Goal: Information Seeking & Learning: Learn about a topic

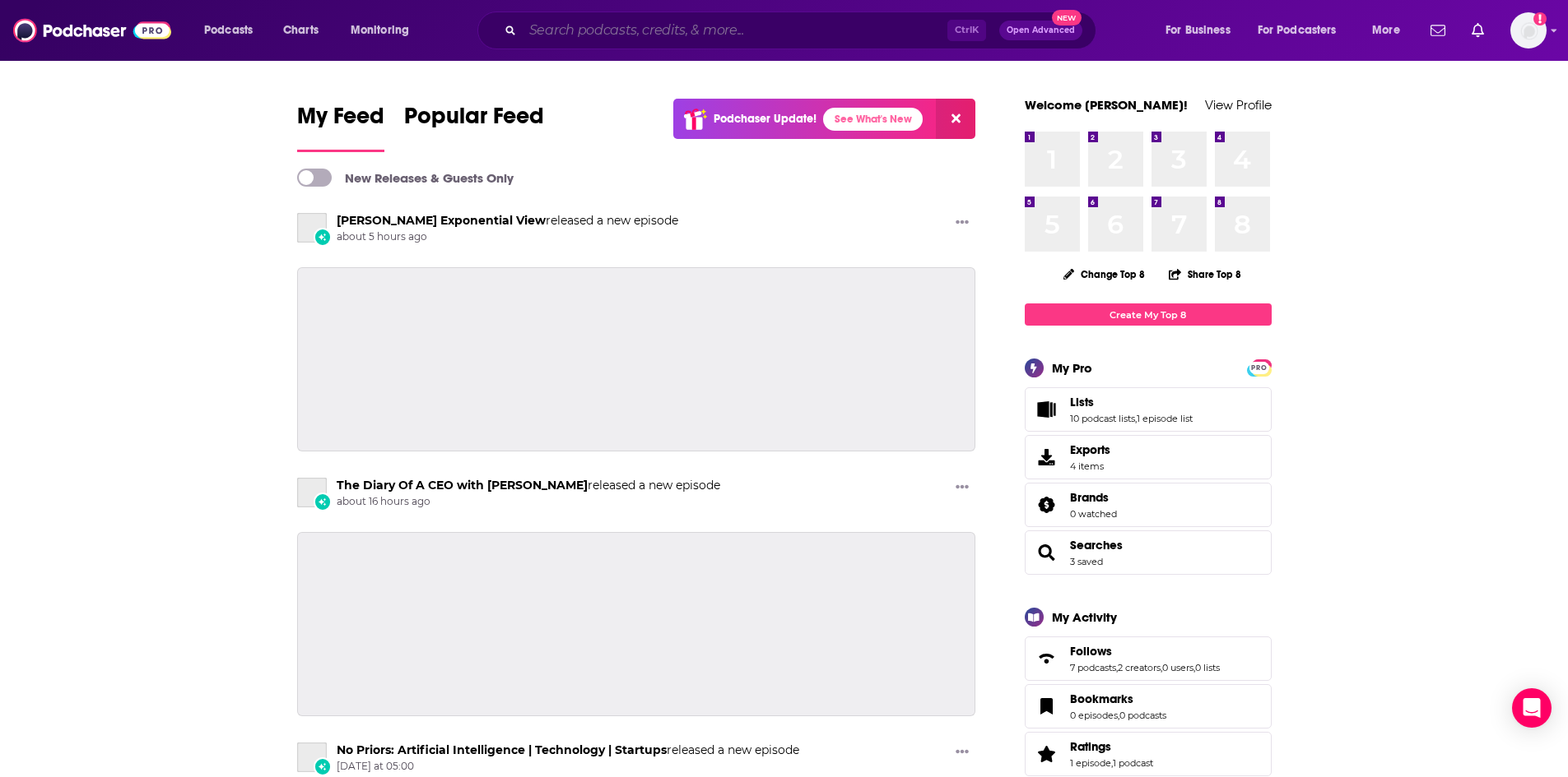
click at [571, 36] on input "Search podcasts, credits, & more..." at bounding box center [734, 30] width 424 height 26
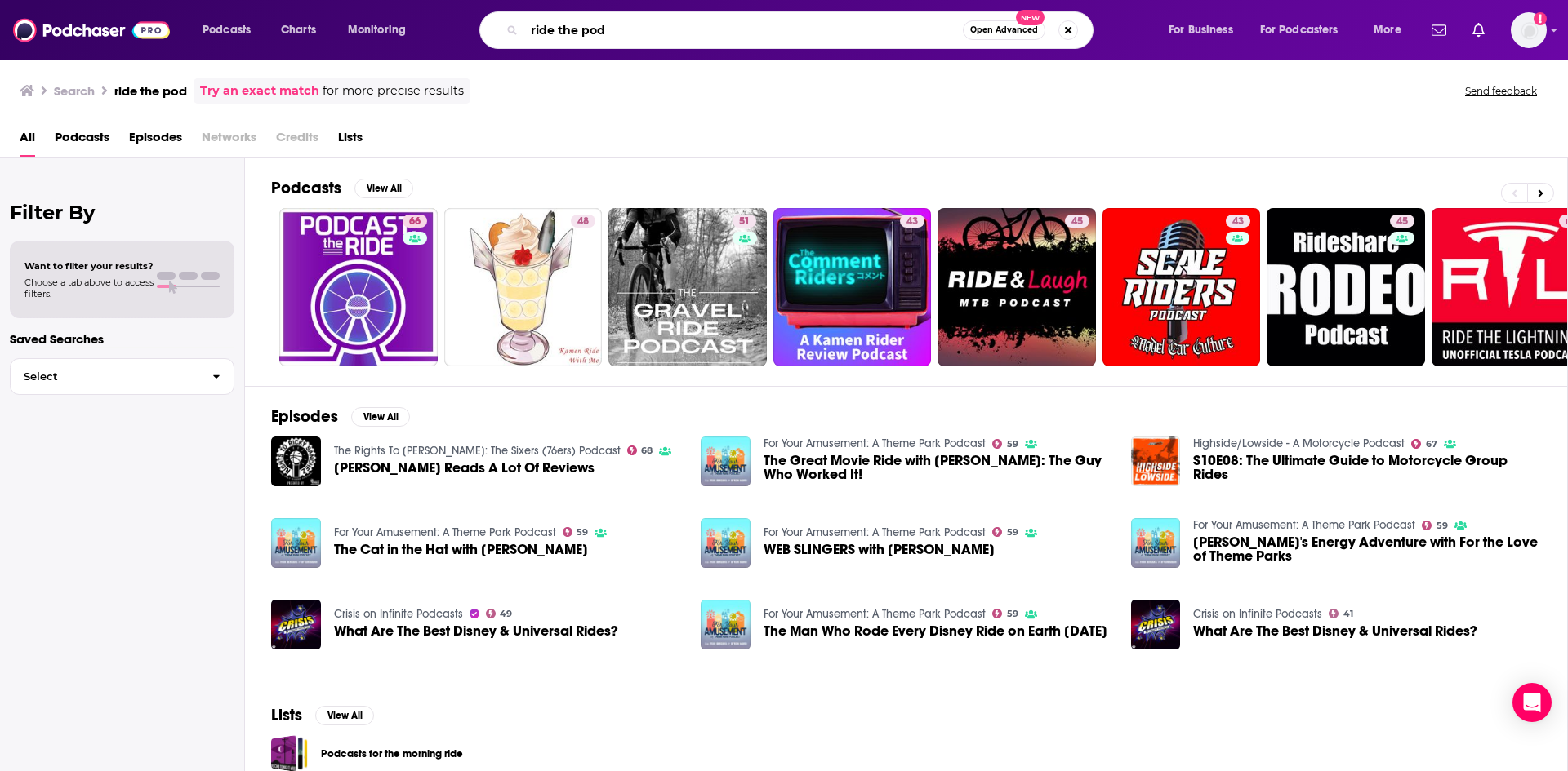
click at [592, 28] on input "ride the pod" at bounding box center [743, 30] width 439 height 26
type input "ride"
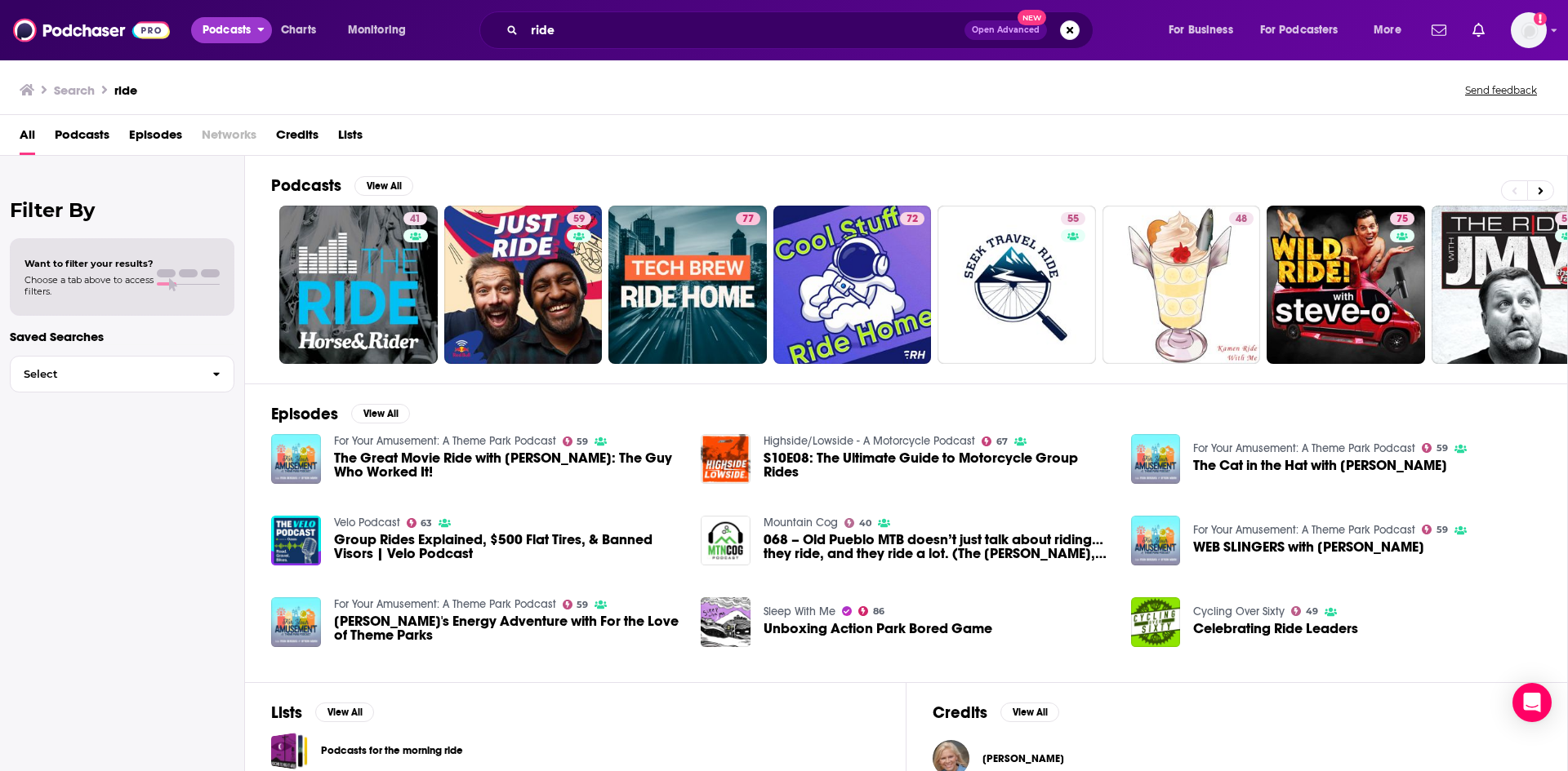
click at [231, 29] on span "Podcasts" at bounding box center [227, 30] width 49 height 22
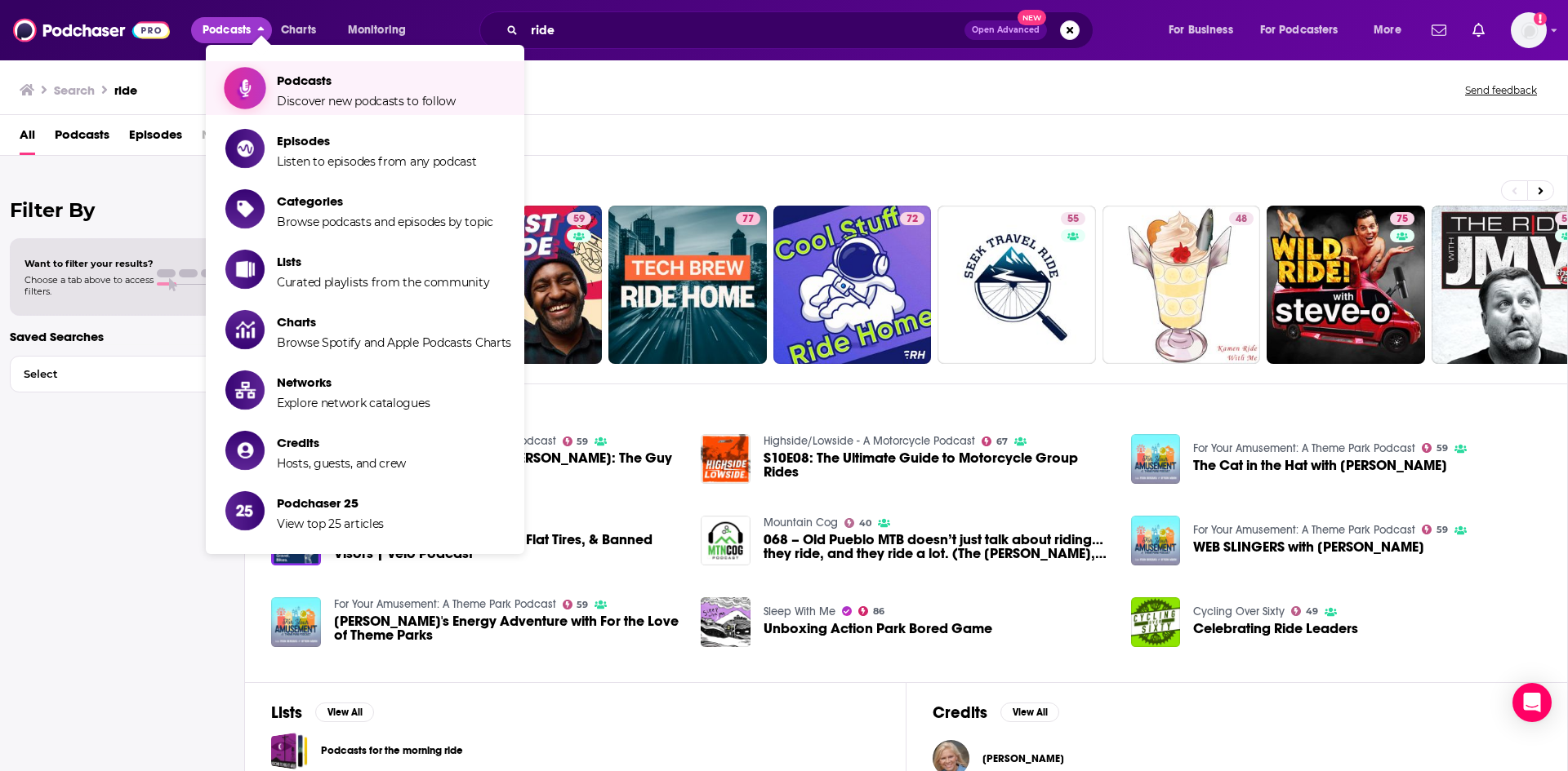
click at [318, 87] on span "Podcasts" at bounding box center [365, 80] width 178 height 16
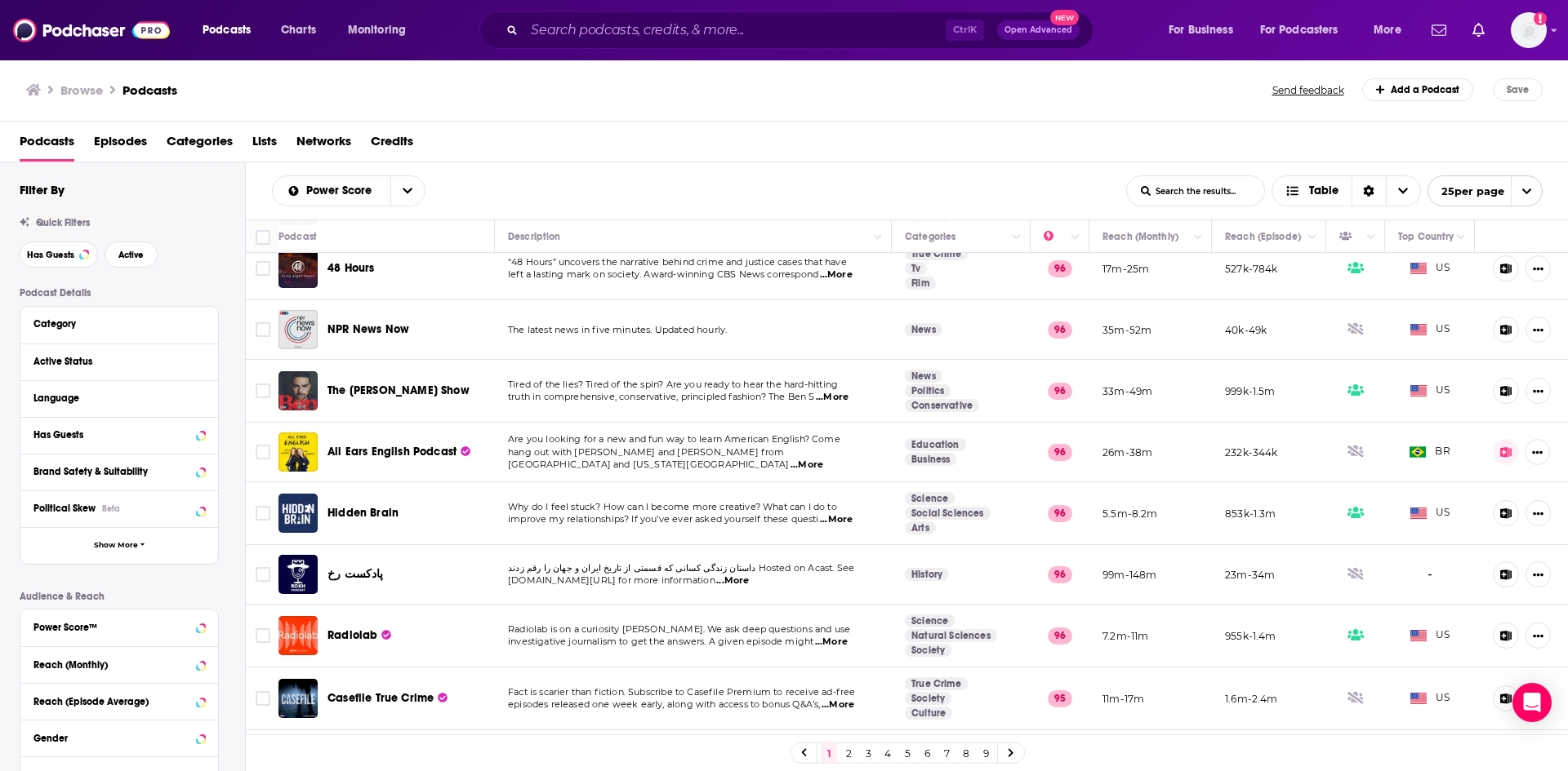
scroll to position [1047, 0]
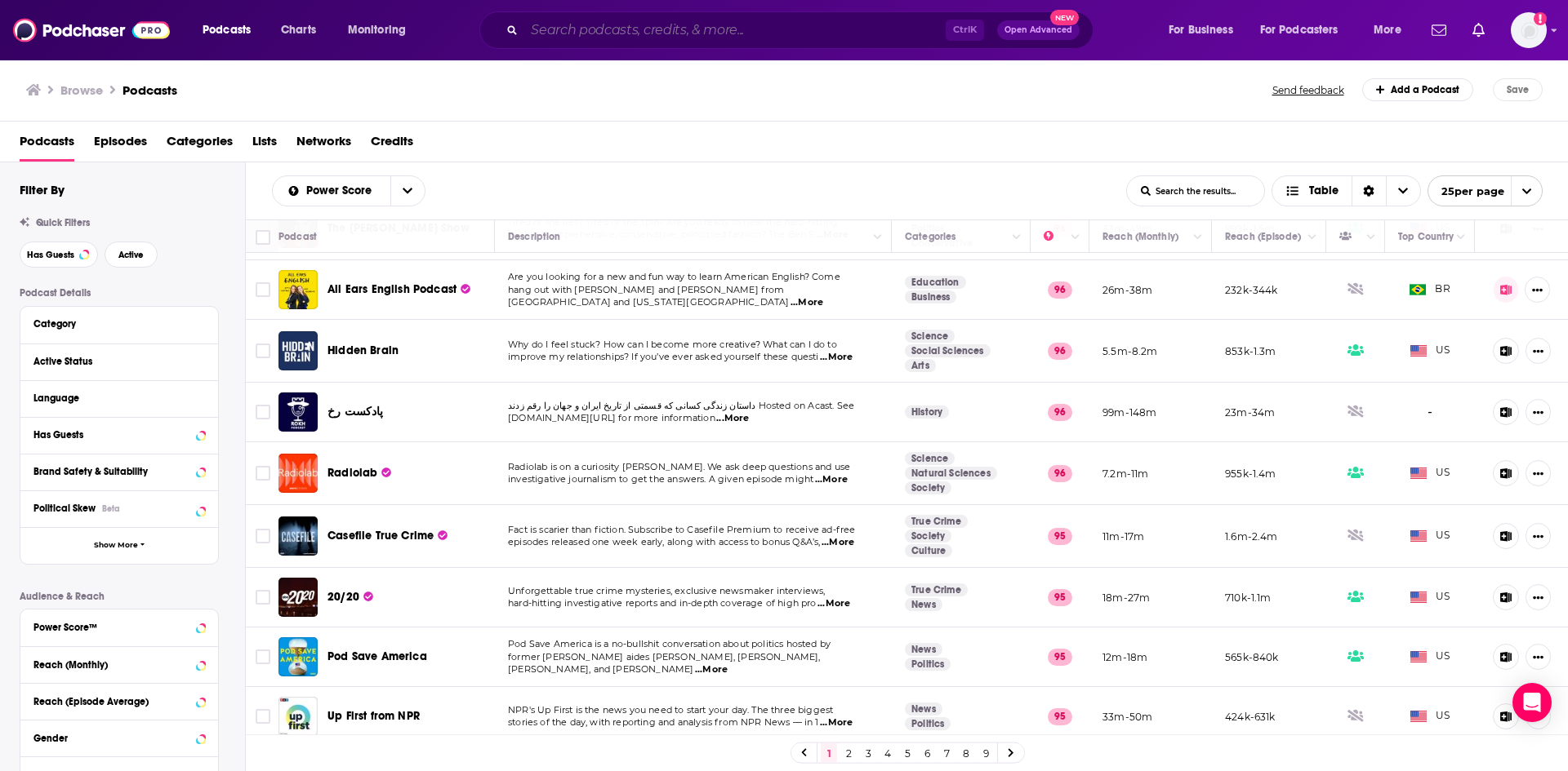
click at [614, 29] on input "Search podcasts, credits, & more..." at bounding box center [734, 30] width 421 height 26
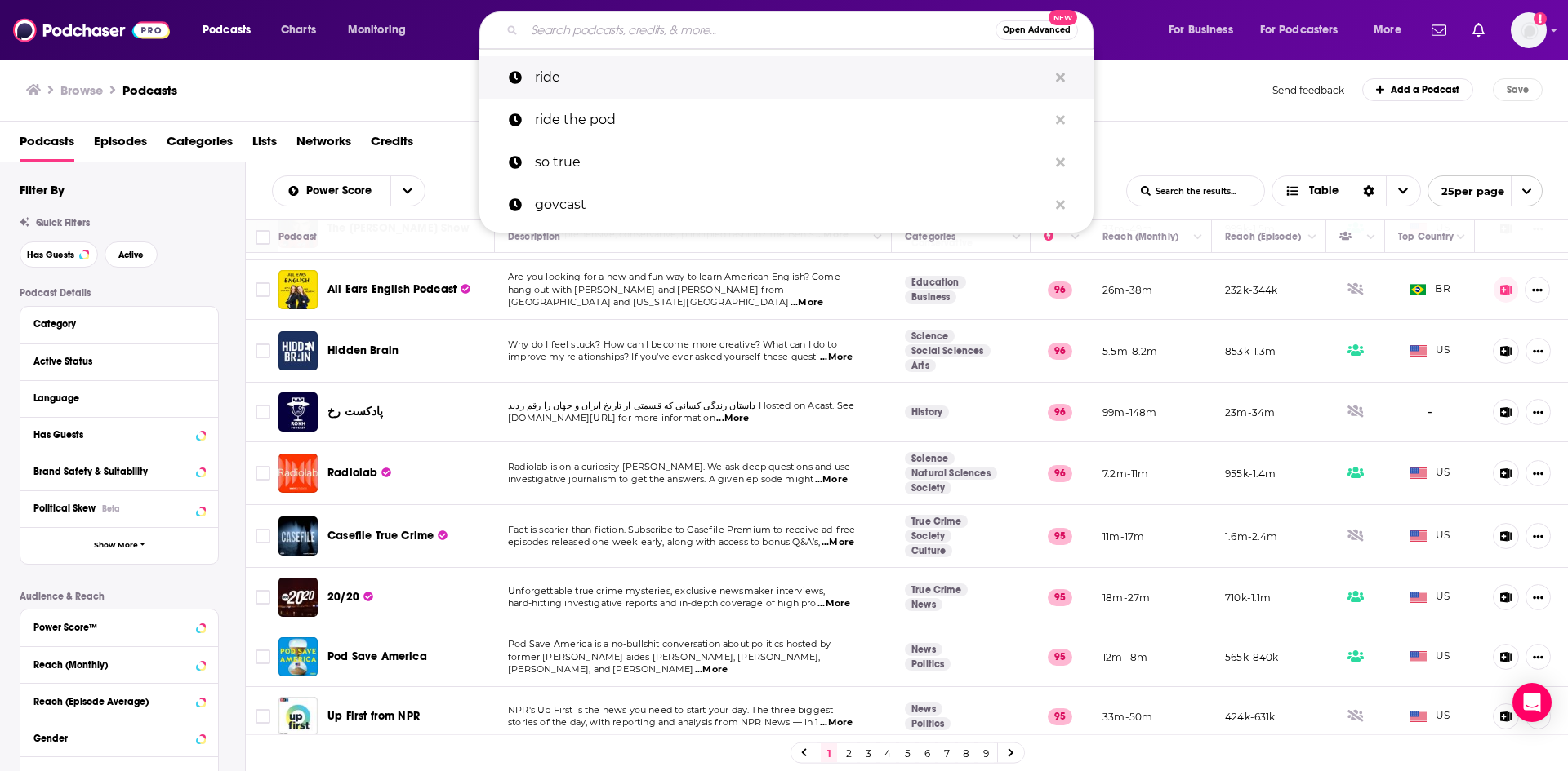
click at [597, 77] on p "ride" at bounding box center [791, 77] width 513 height 42
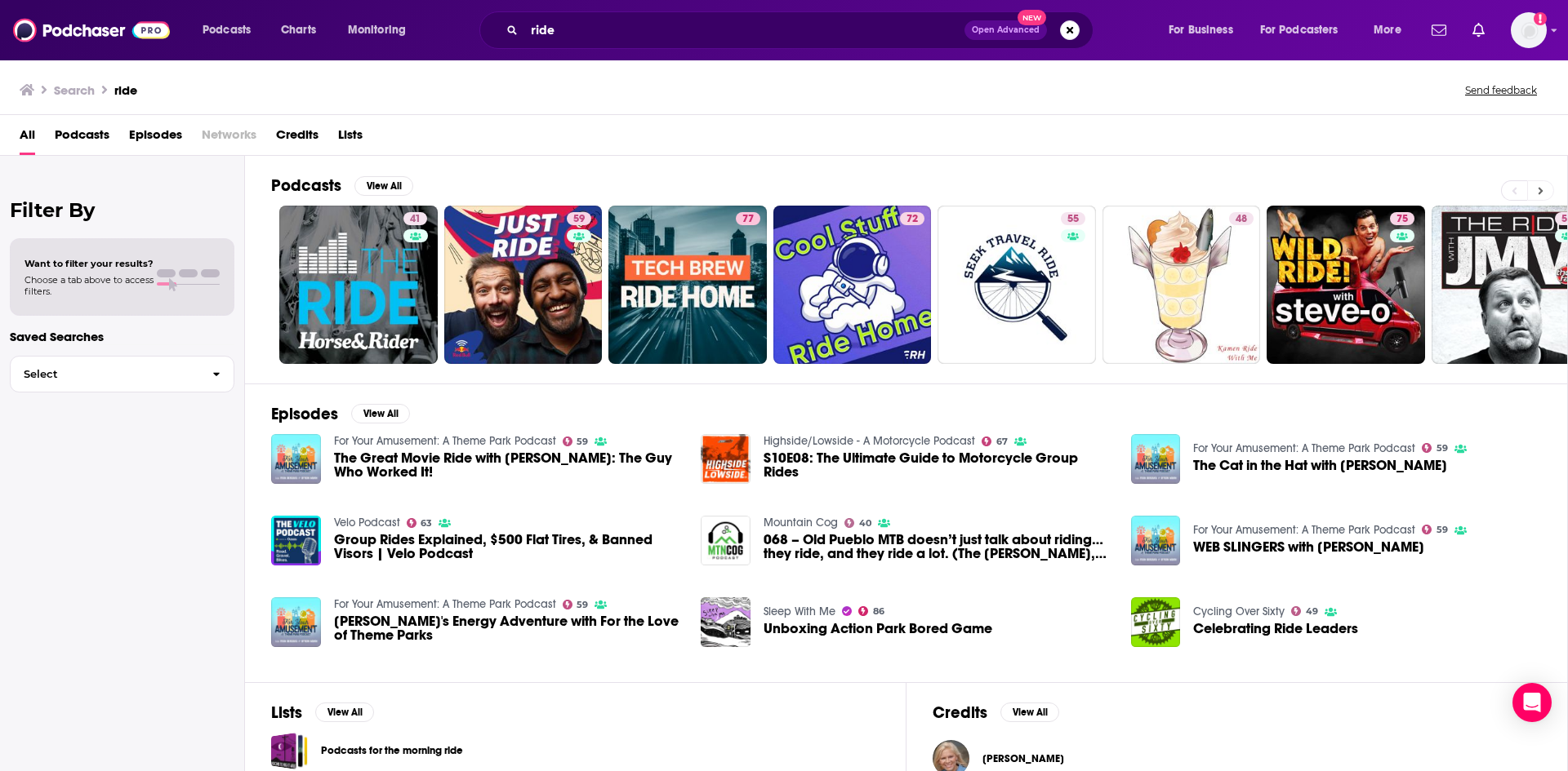
click at [1545, 193] on button at bounding box center [1540, 190] width 27 height 21
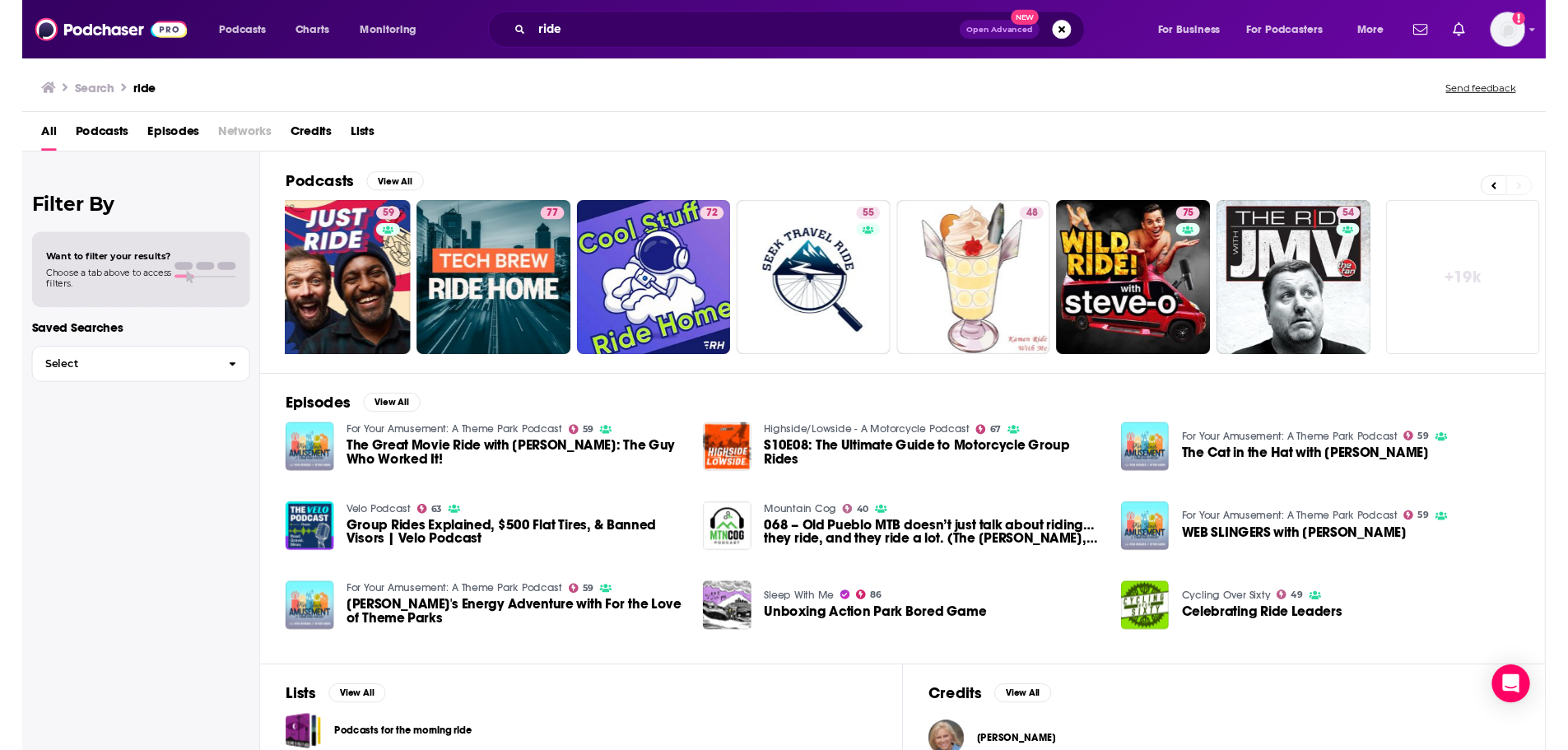
scroll to position [0, 205]
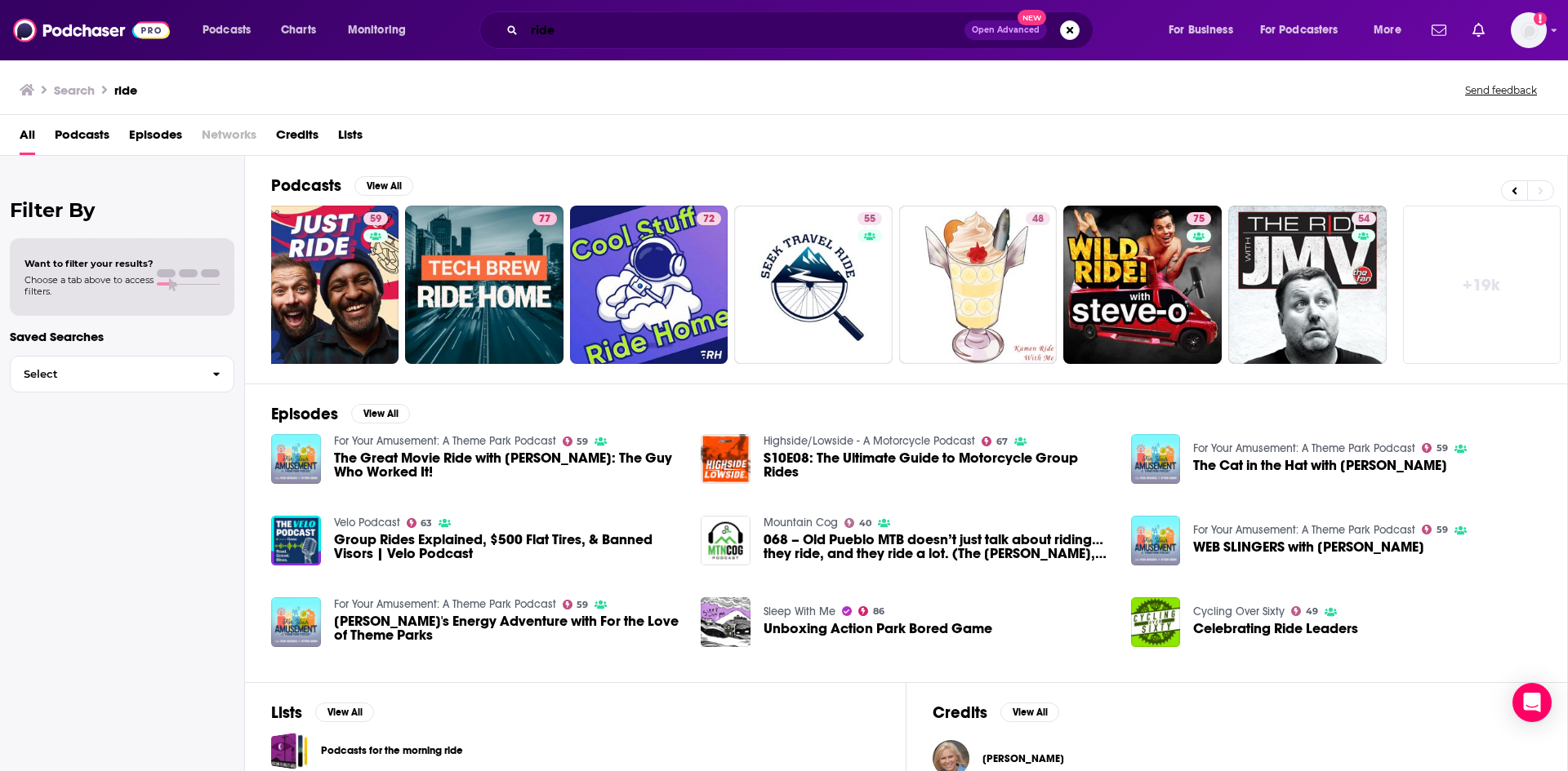
click at [683, 25] on input "ride" at bounding box center [743, 30] width 440 height 26
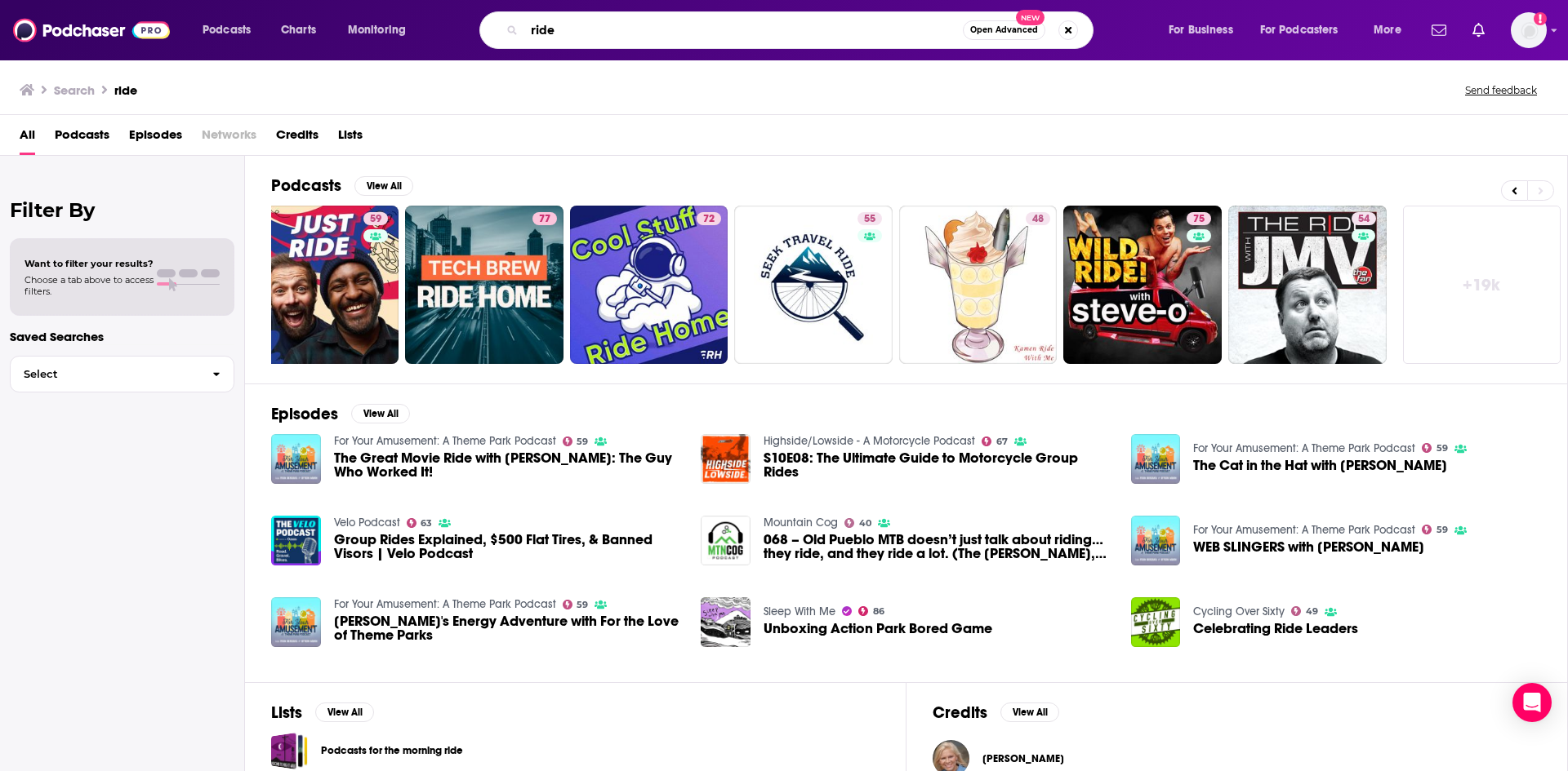
click at [680, 23] on input "ride" at bounding box center [743, 30] width 439 height 26
click at [679, 22] on input "ride" at bounding box center [743, 30] width 439 height 26
type input "r"
type input "bennydrama"
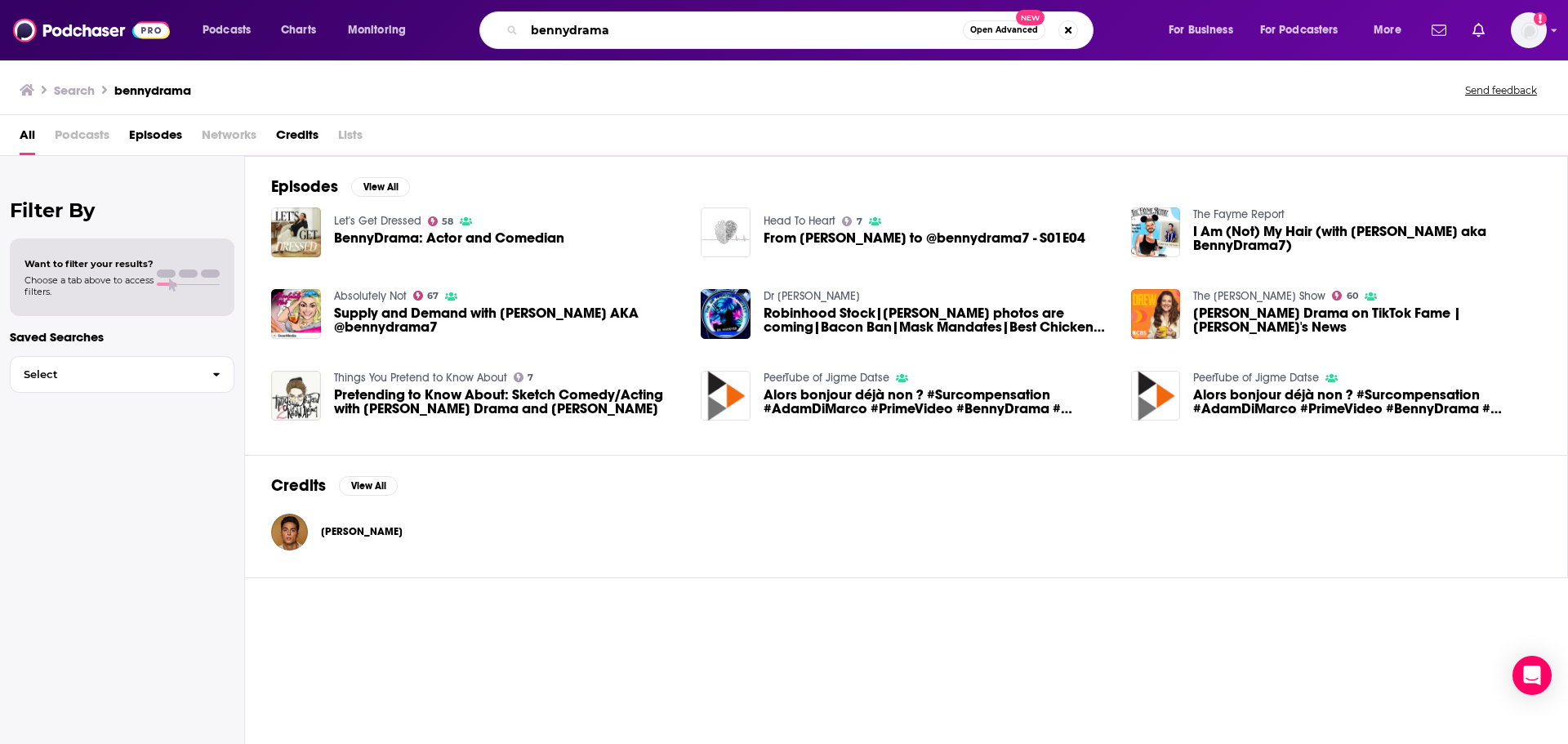
click at [629, 24] on input "bennydrama" at bounding box center [743, 30] width 439 height 26
click at [337, 525] on span "[PERSON_NAME]" at bounding box center [361, 531] width 81 height 13
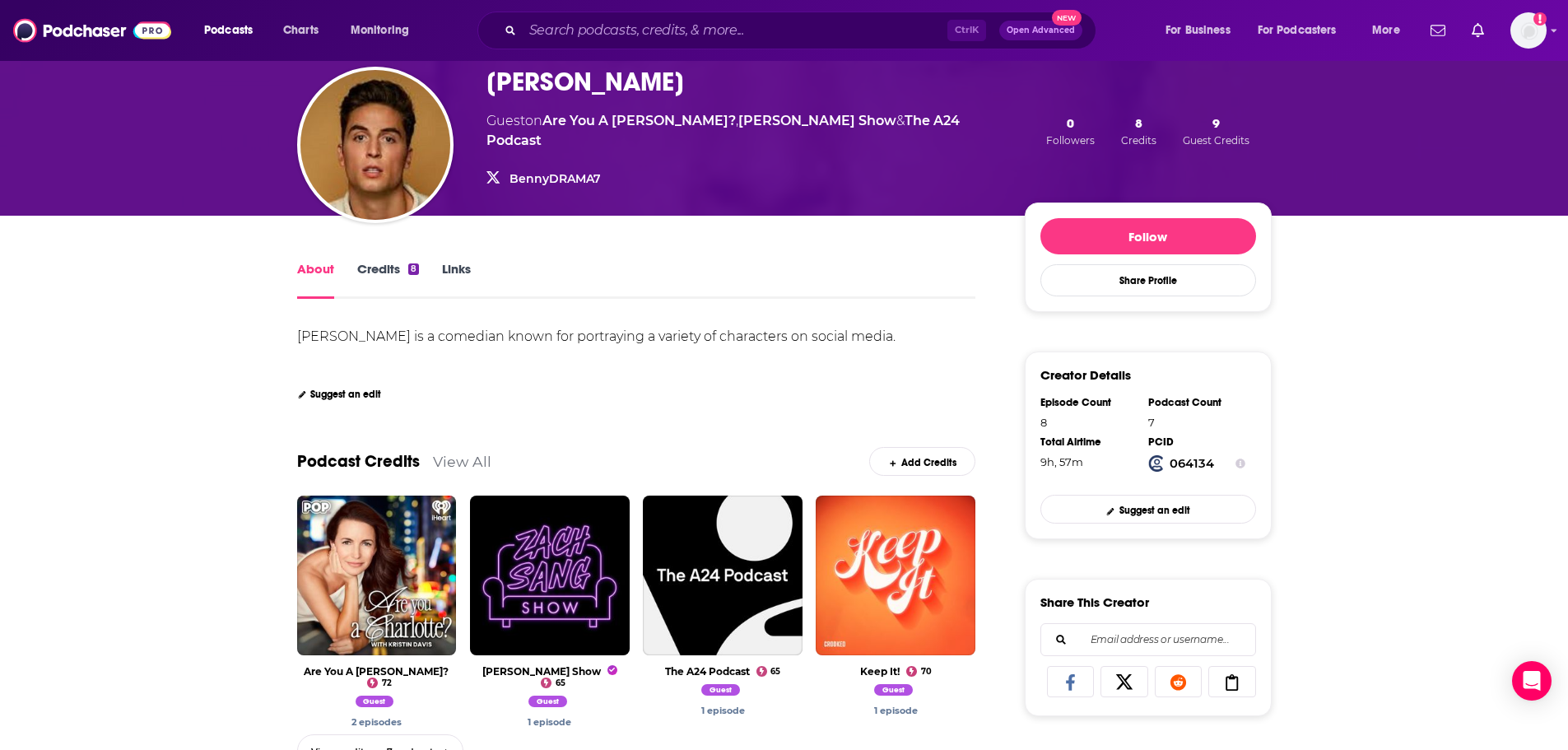
scroll to position [247, 0]
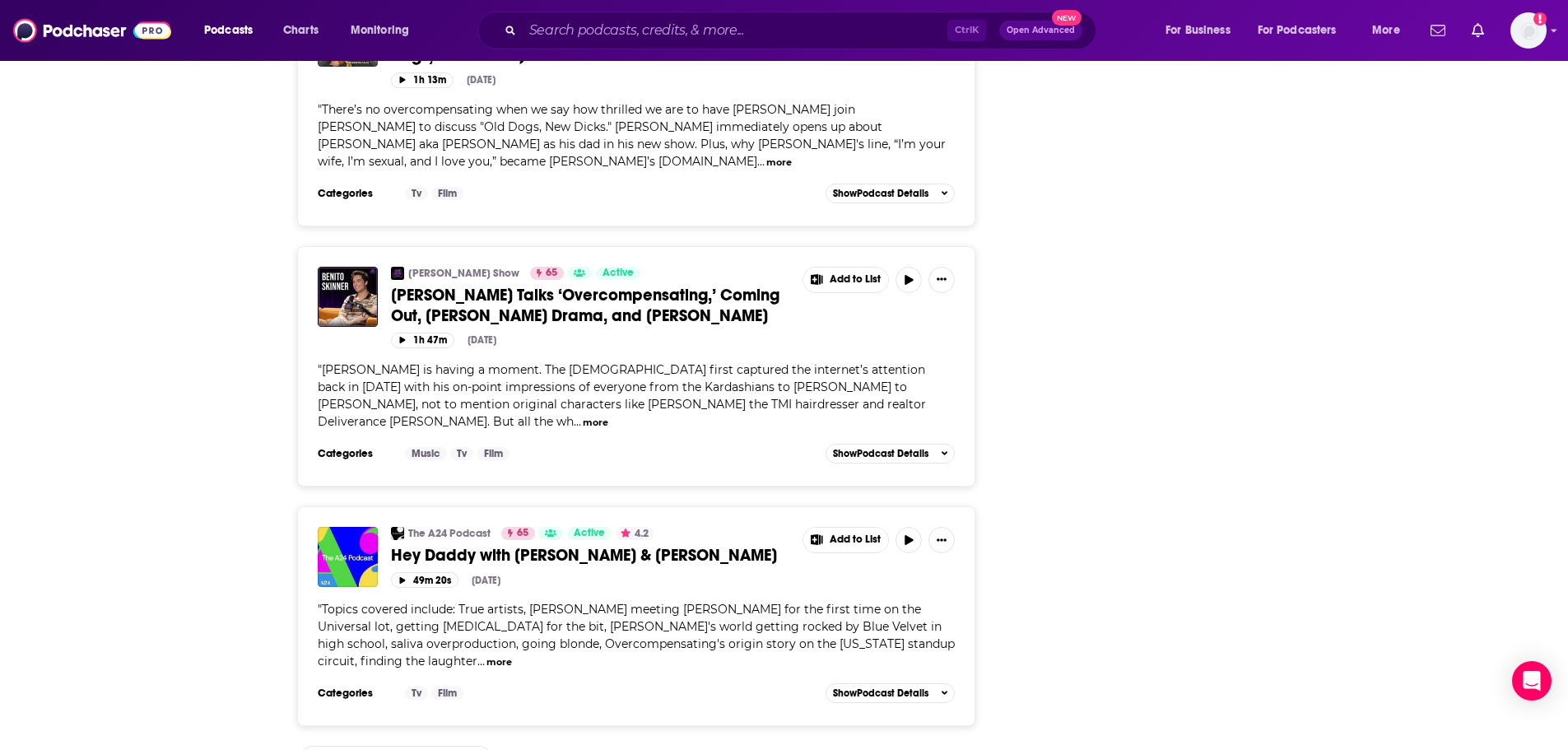
scroll to position [1239, 0]
click at [406, 744] on link "View 5 more credits" at bounding box center [396, 761] width 198 height 34
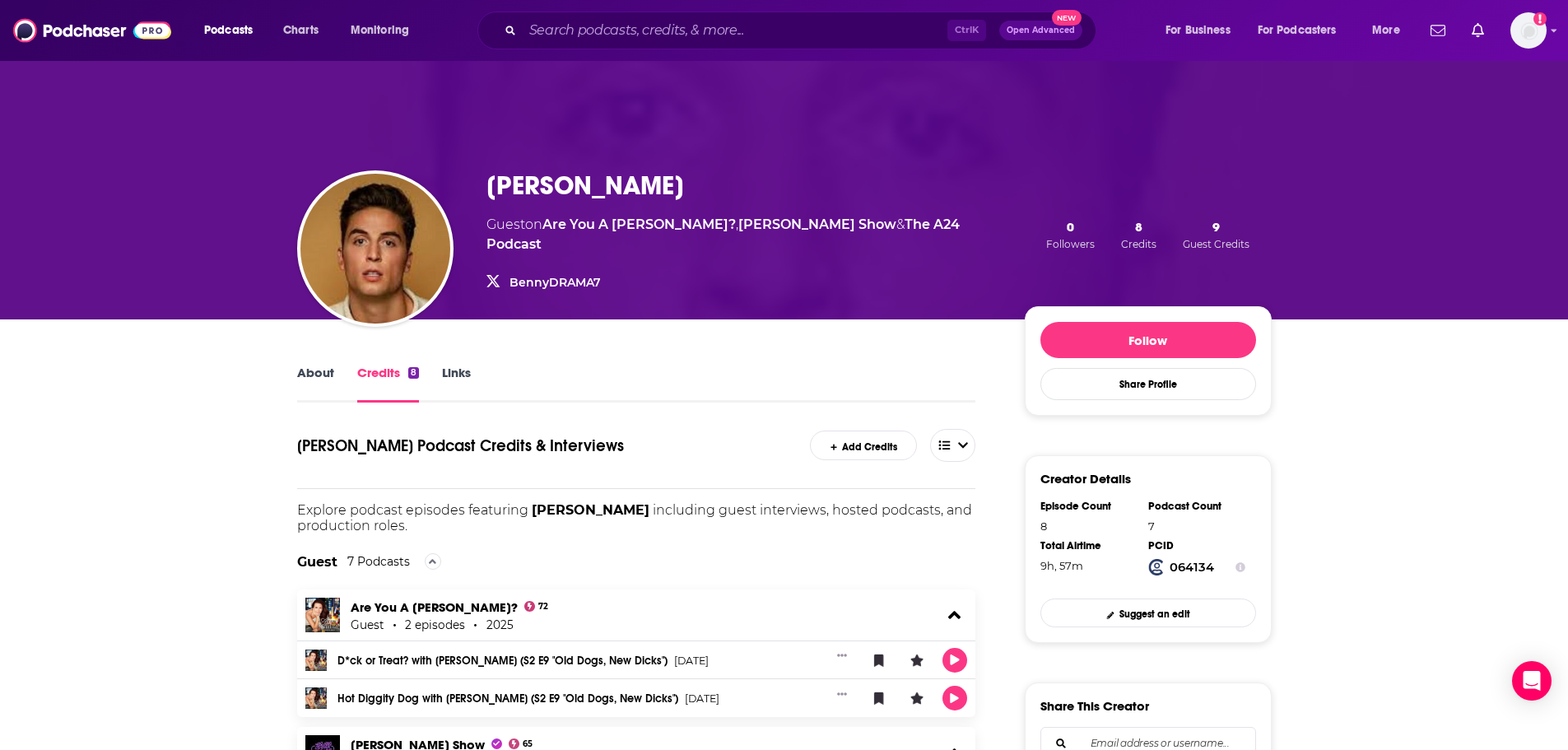
click at [461, 370] on link "Links" at bounding box center [456, 383] width 29 height 38
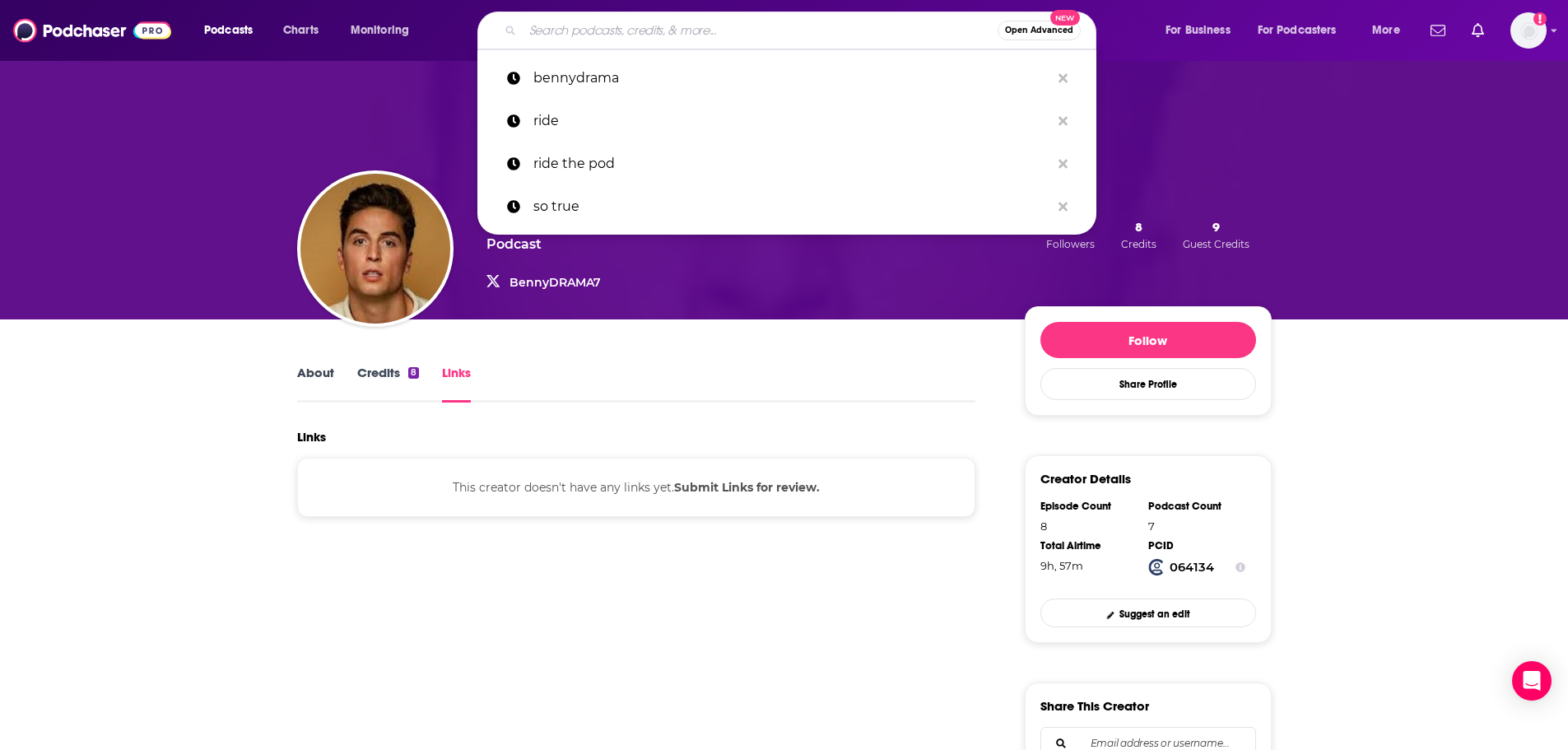
click at [612, 20] on input "Search podcasts, credits, & more..." at bounding box center [760, 30] width 474 height 26
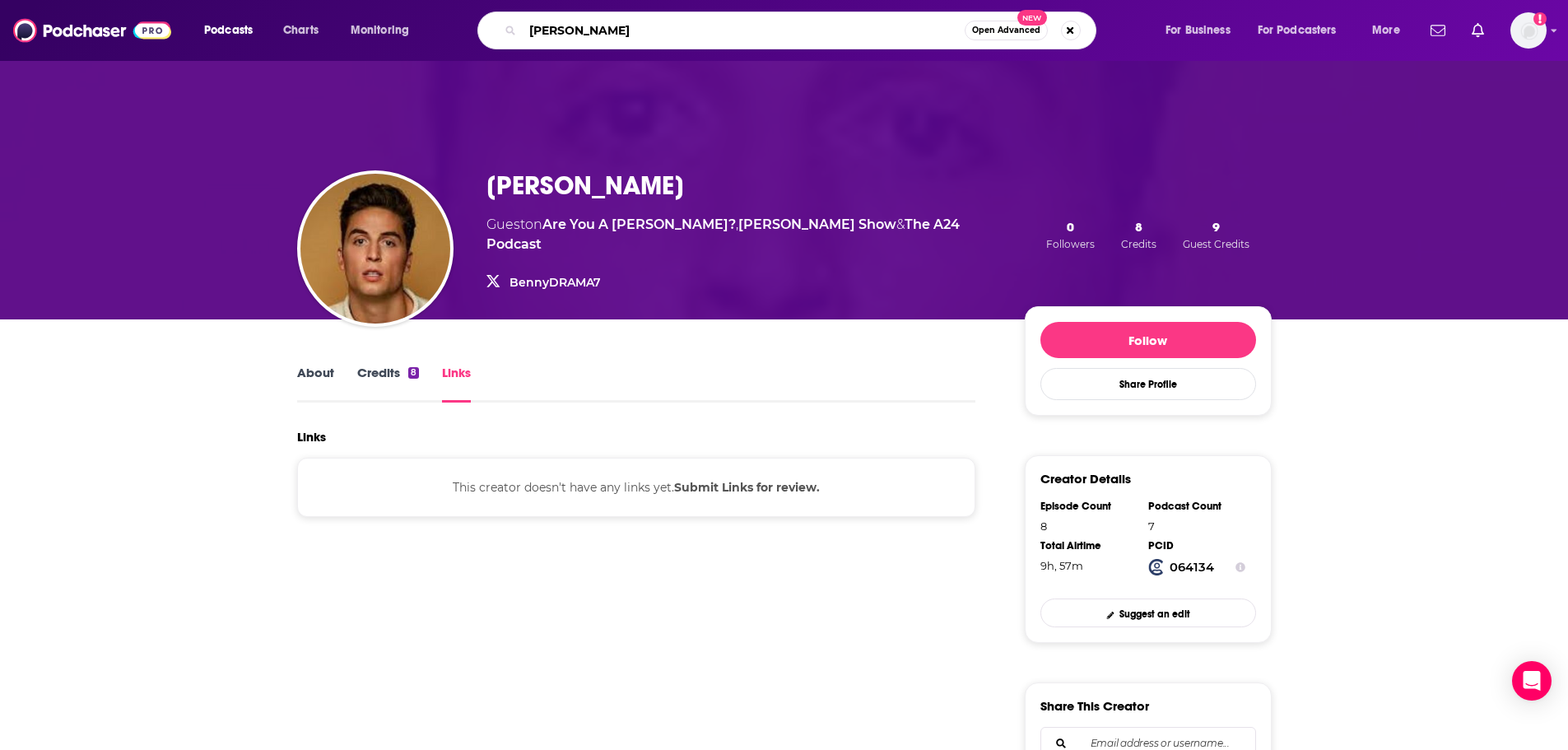
type input "[PERSON_NAME]"
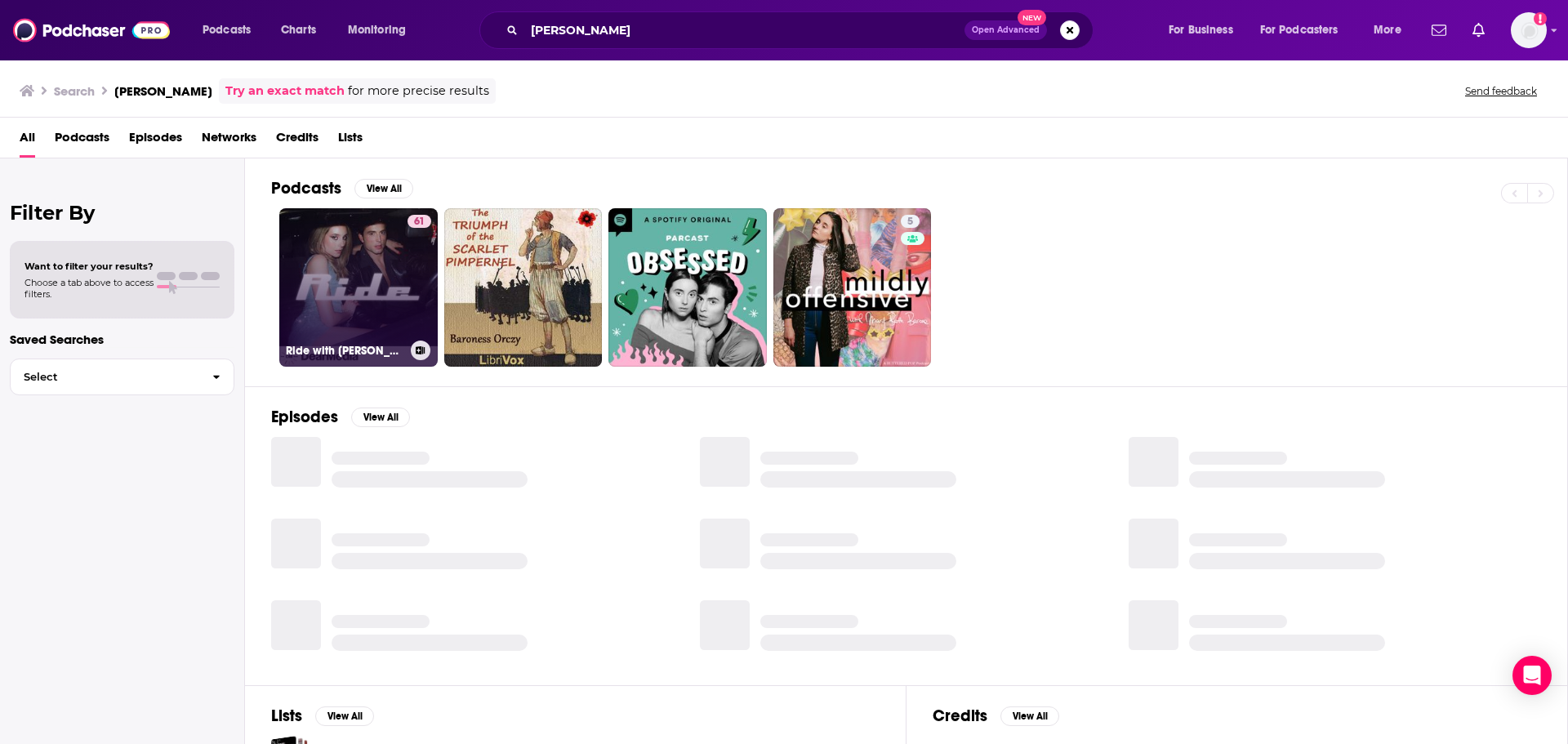
click at [380, 260] on link "61 Ride with [PERSON_NAME] and [PERSON_NAME]" at bounding box center [359, 288] width 159 height 159
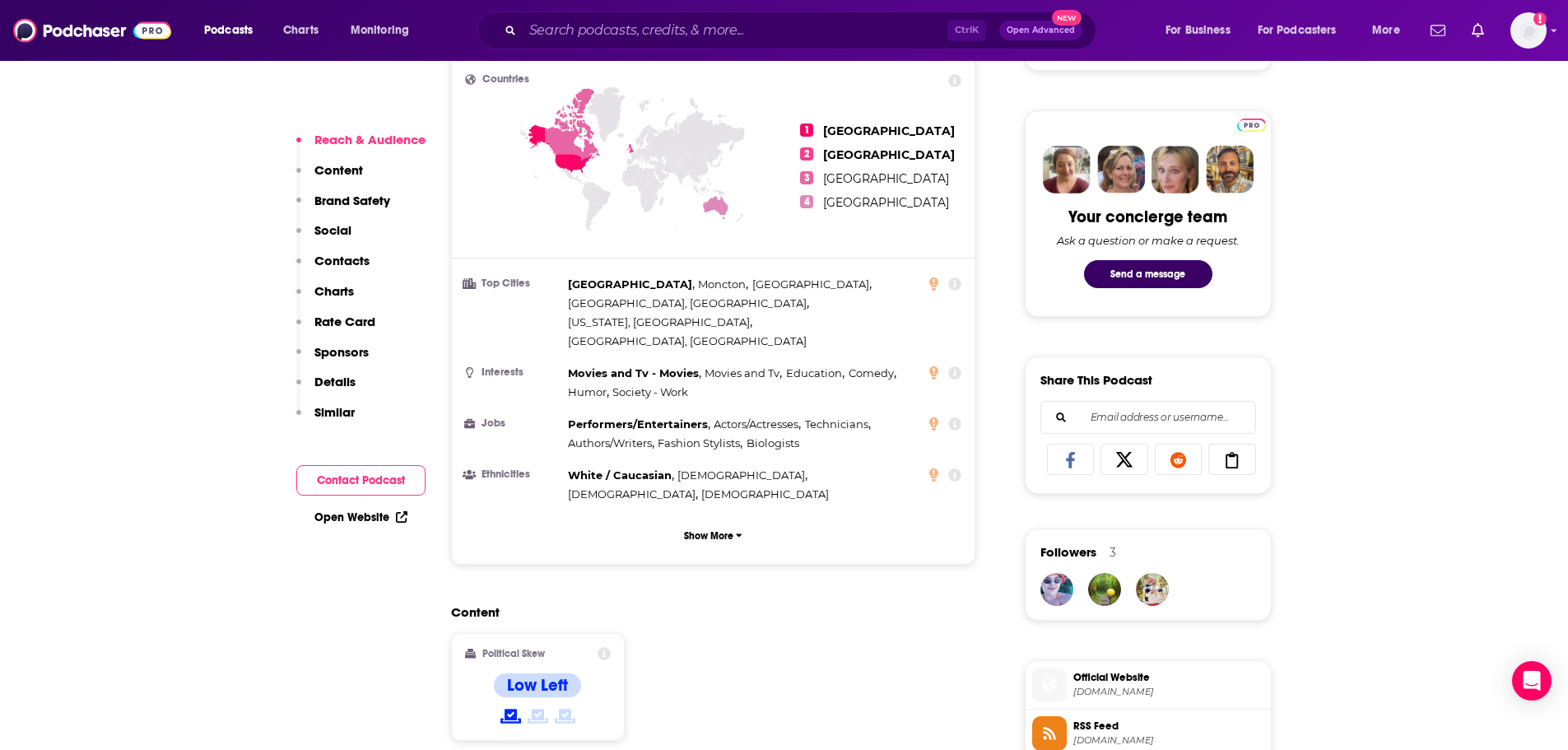
scroll to position [741, 0]
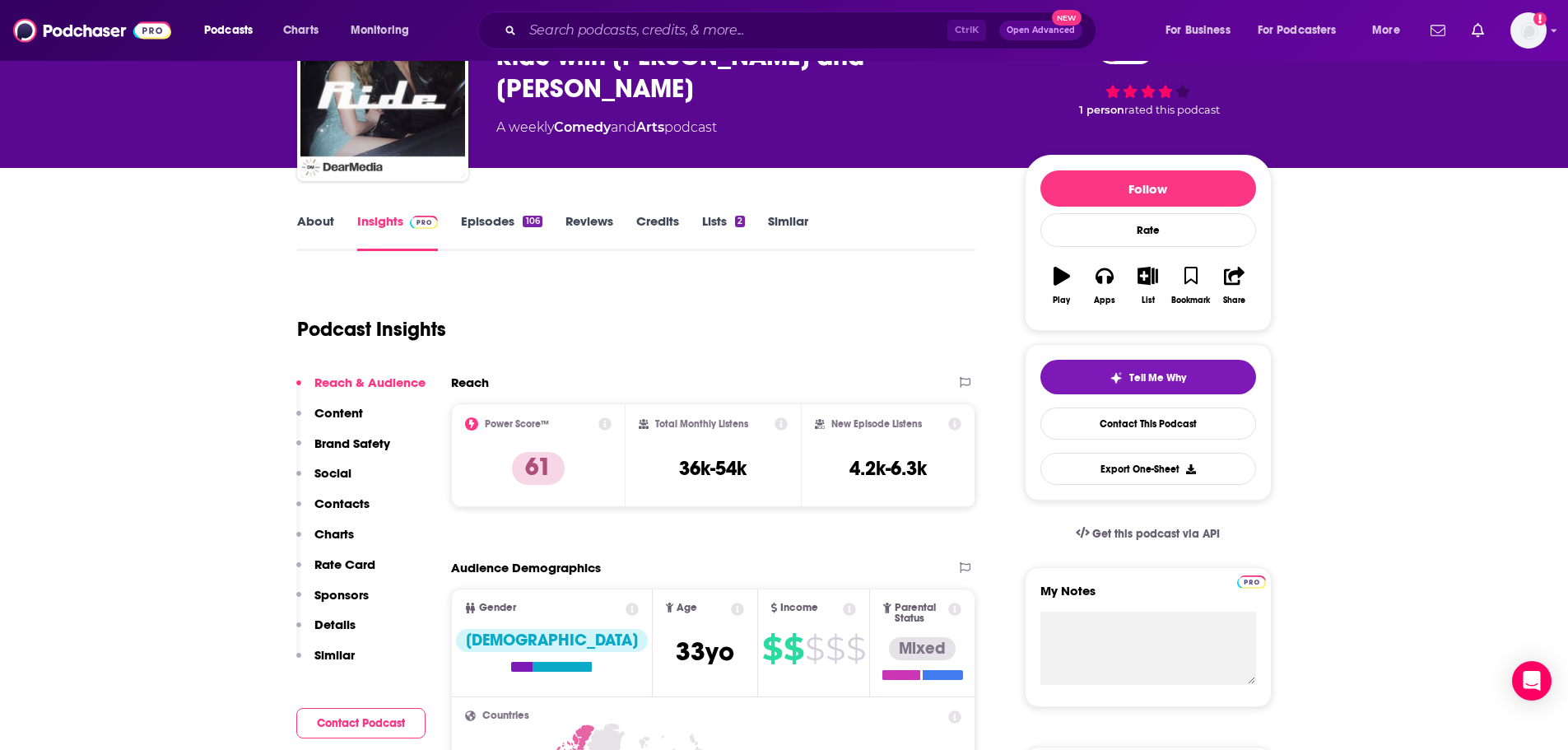
scroll to position [260, 0]
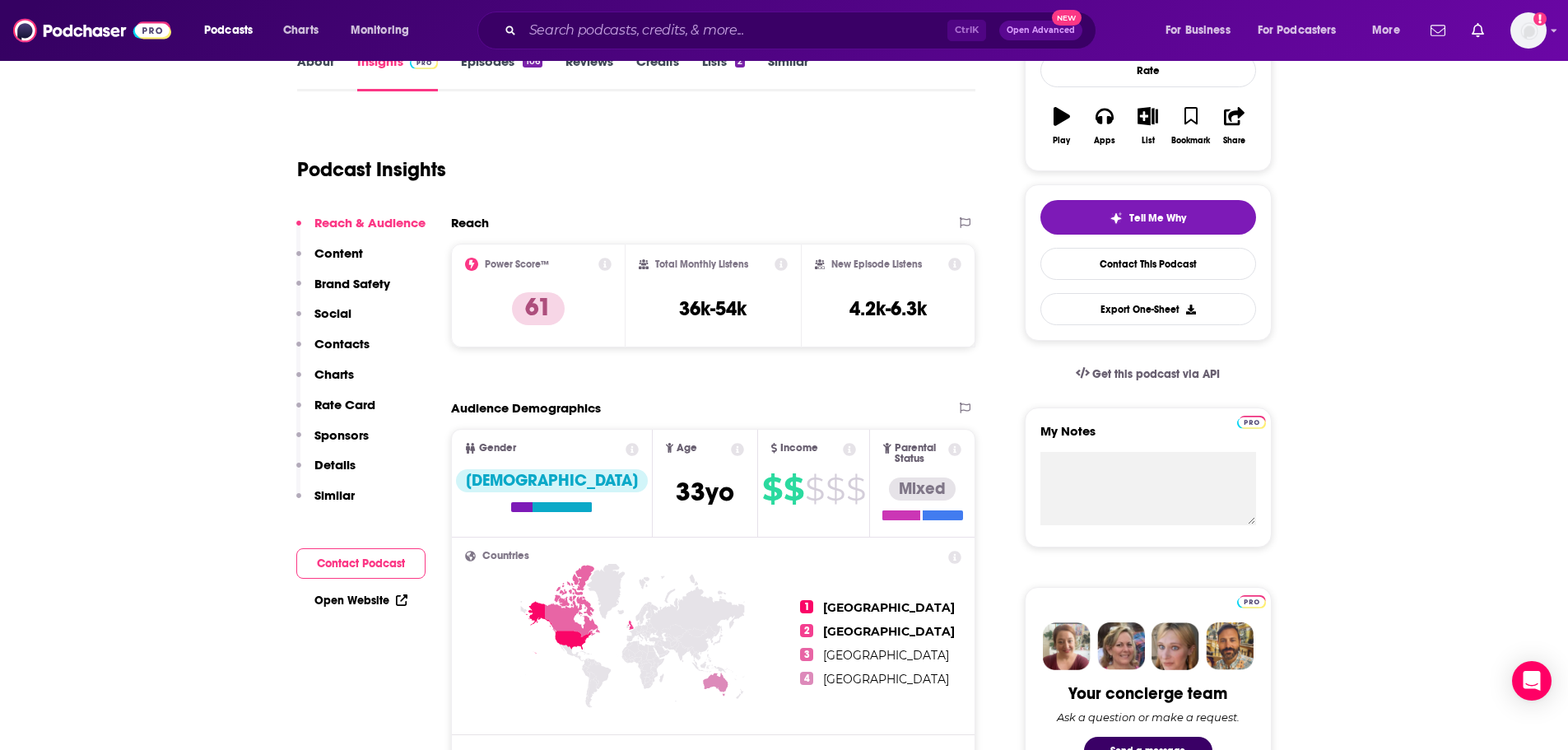
click at [606, 265] on icon at bounding box center [605, 264] width 13 height 13
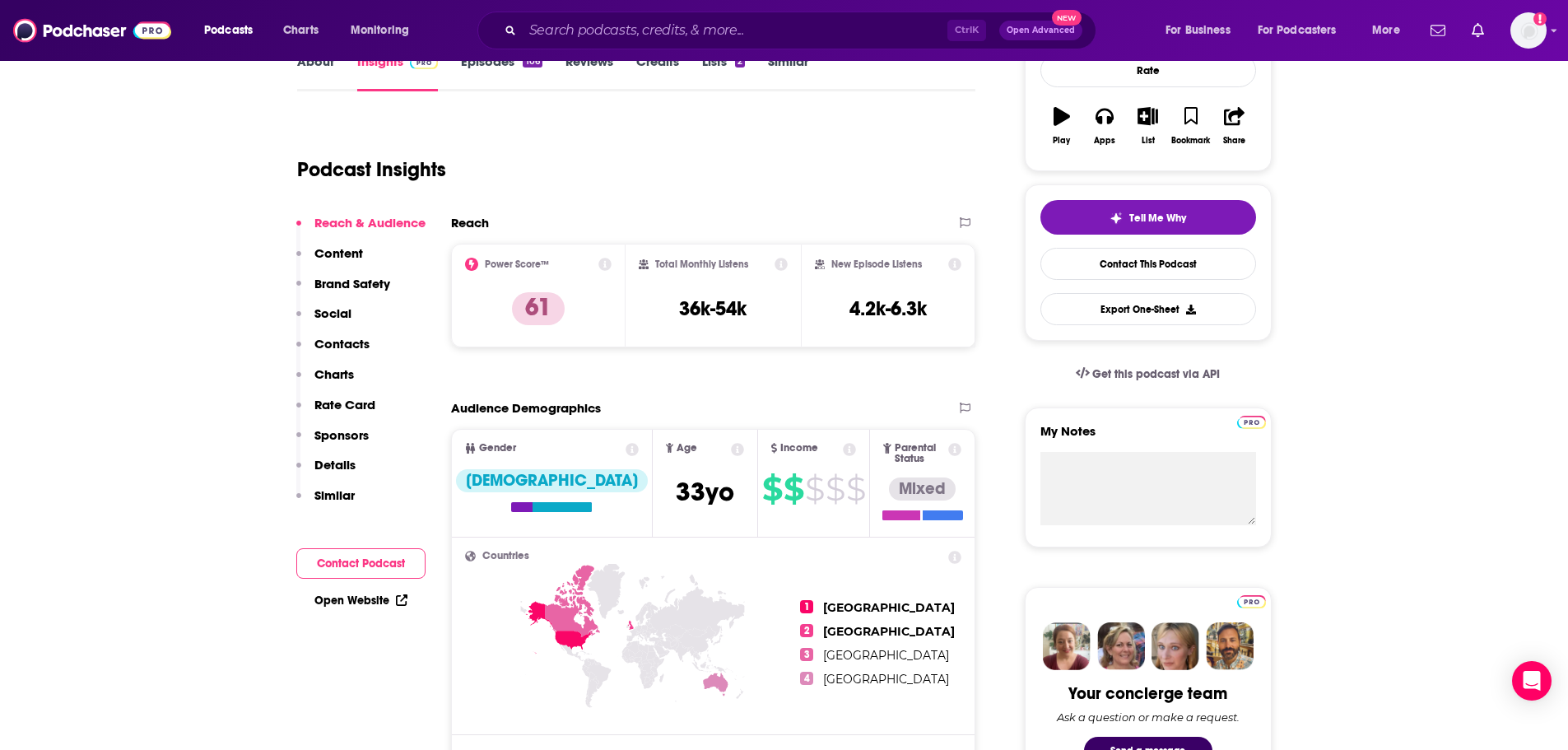
click at [606, 263] on icon at bounding box center [605, 264] width 13 height 13
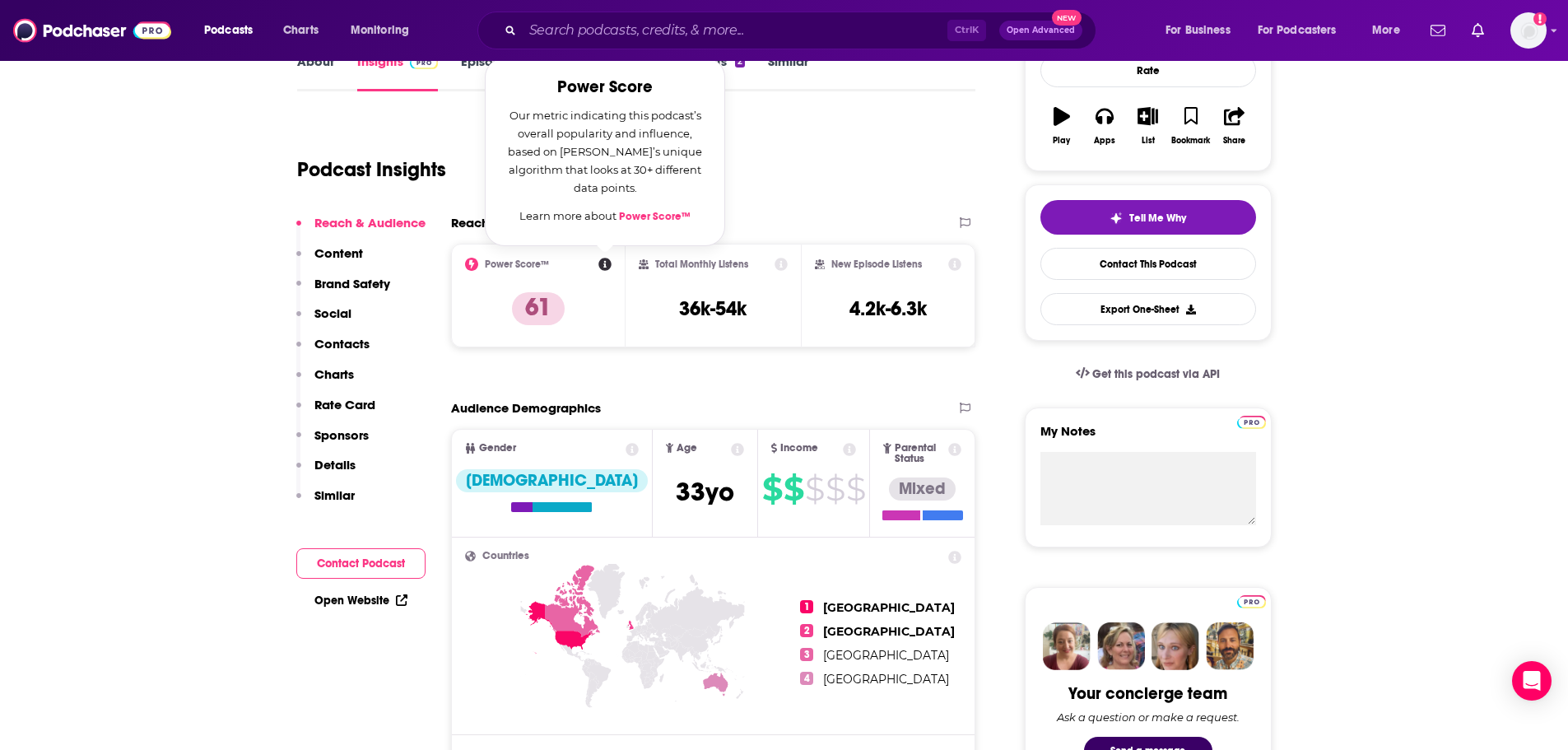
click at [641, 215] on link "Power Score™" at bounding box center [654, 216] width 72 height 13
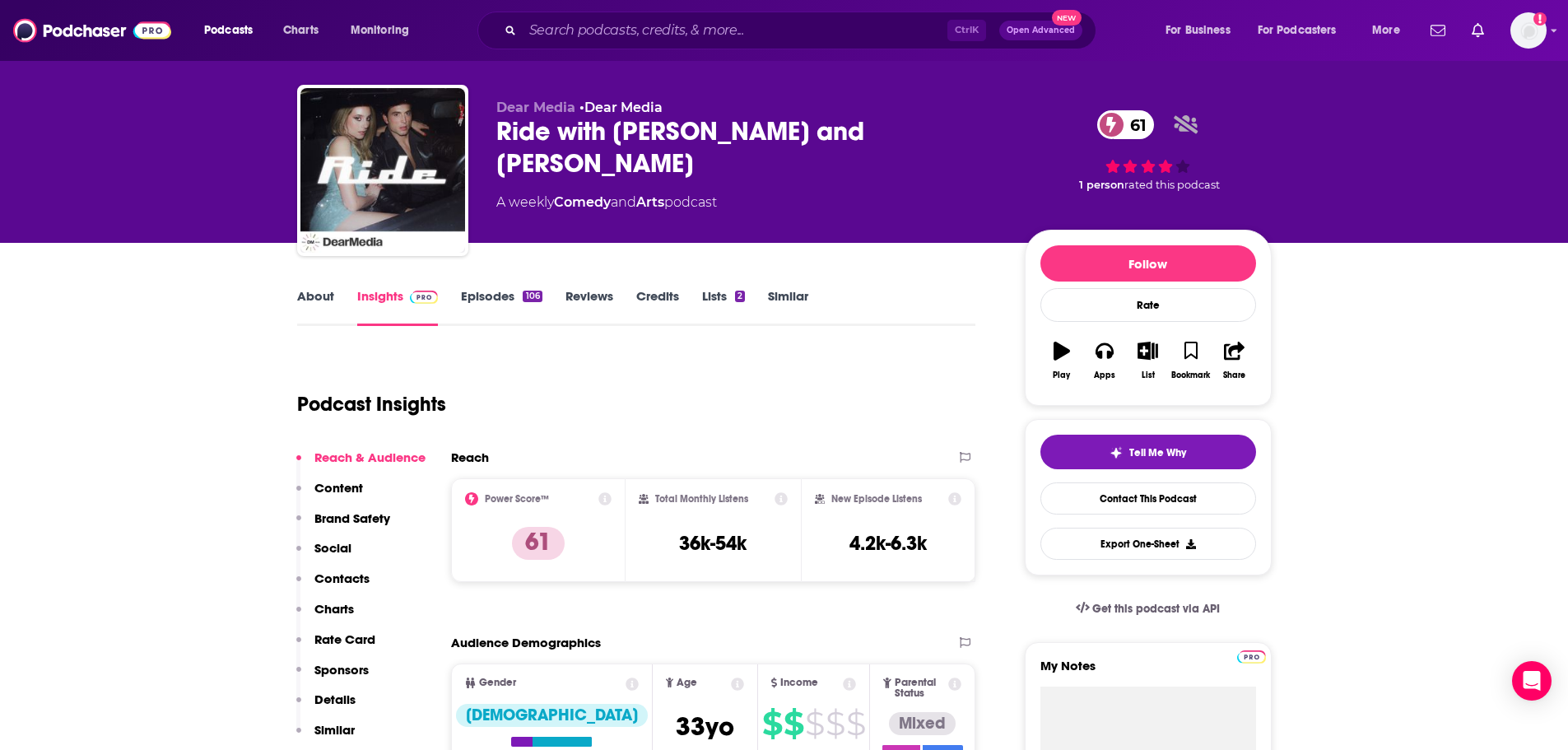
scroll to position [13, 0]
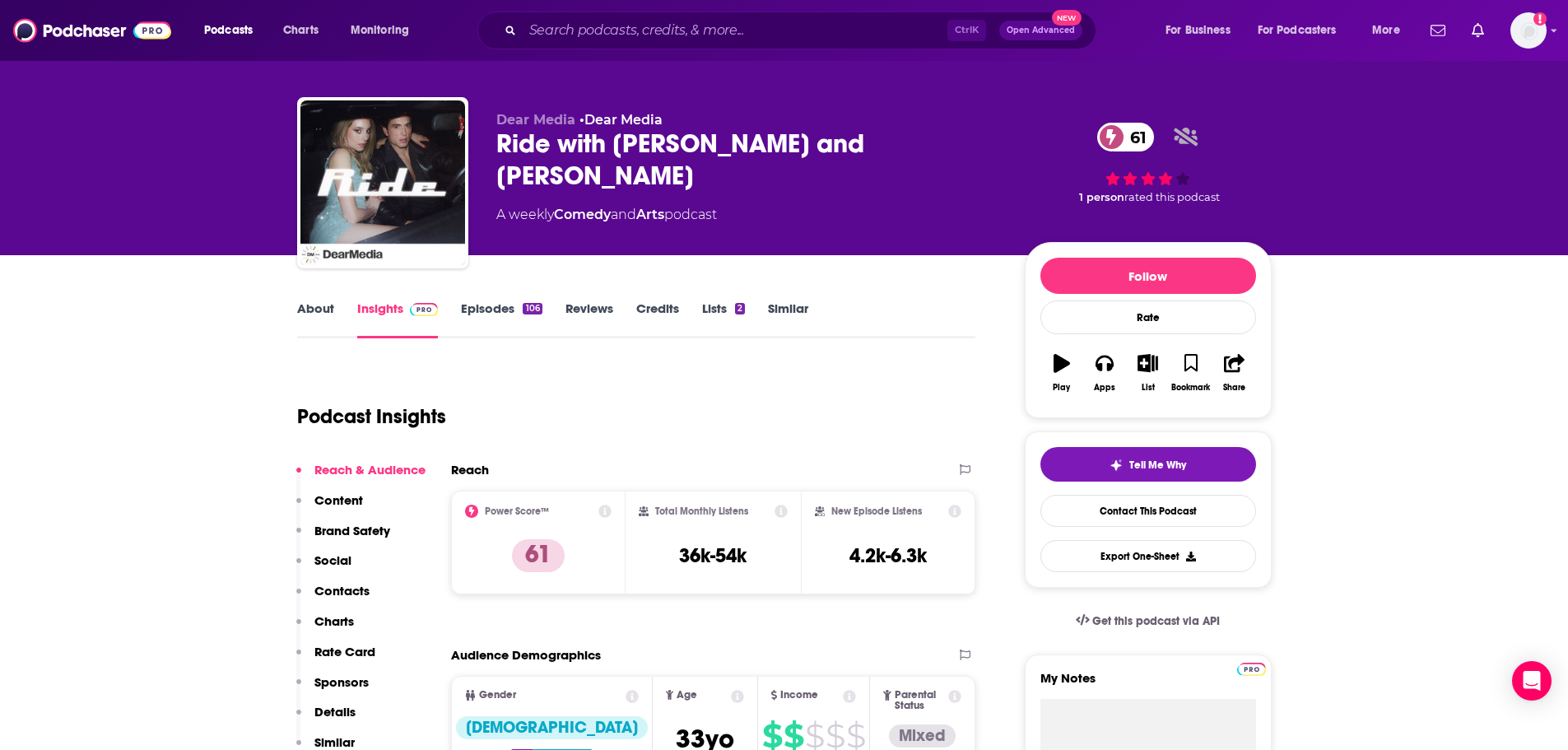
click at [705, 367] on div "Podcast Insights" at bounding box center [630, 406] width 665 height 84
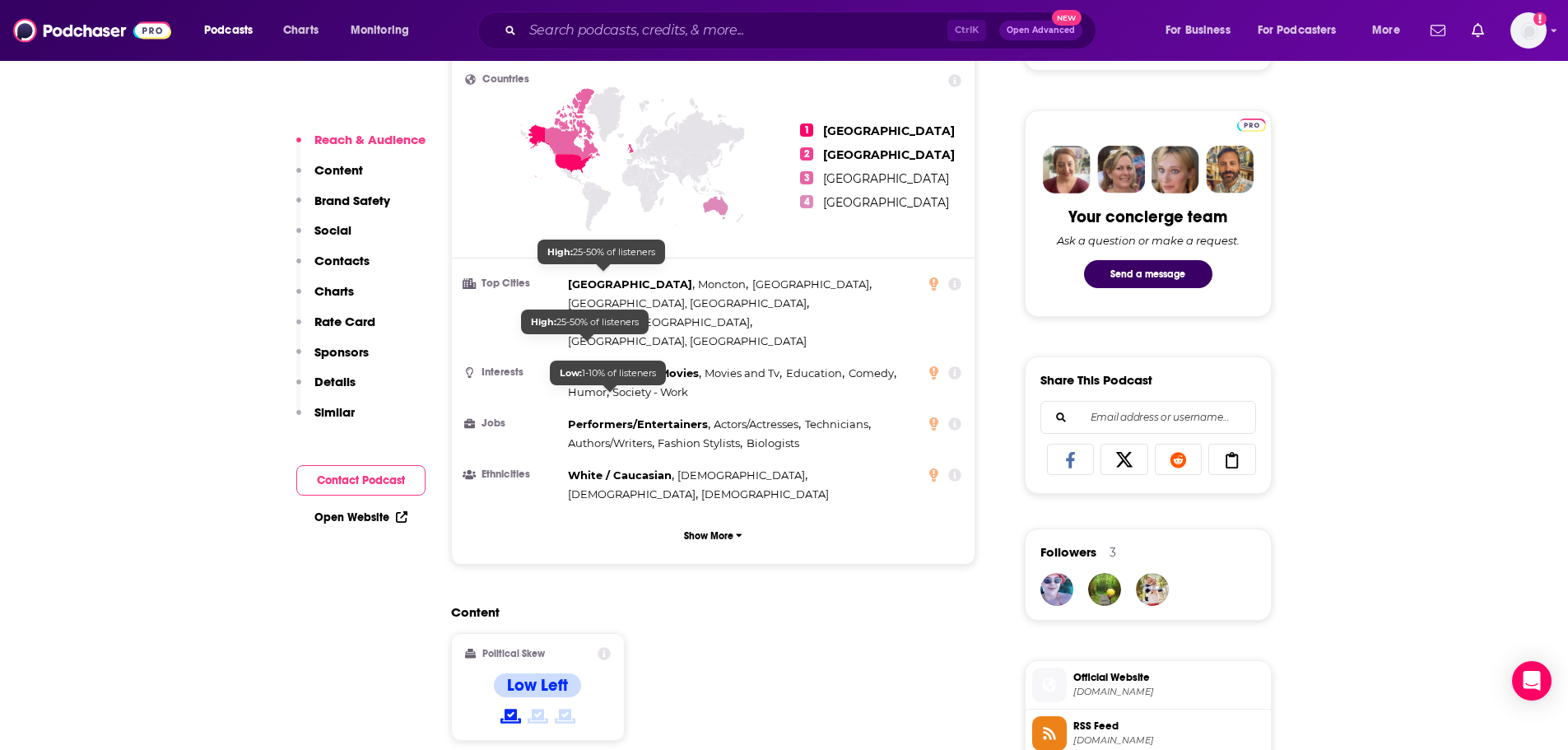
scroll to position [754, 0]
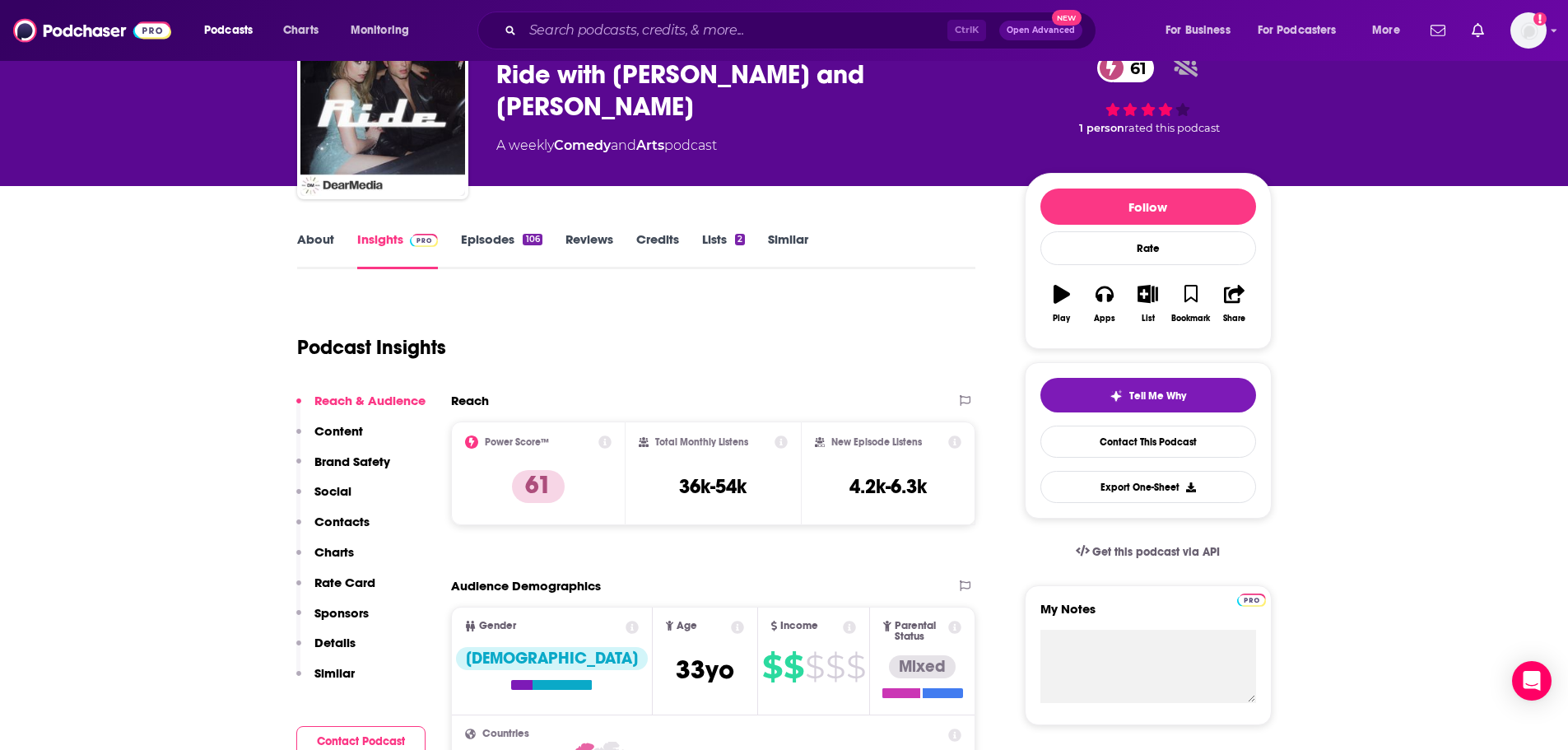
scroll to position [0, 0]
